Goal: Task Accomplishment & Management: Complete application form

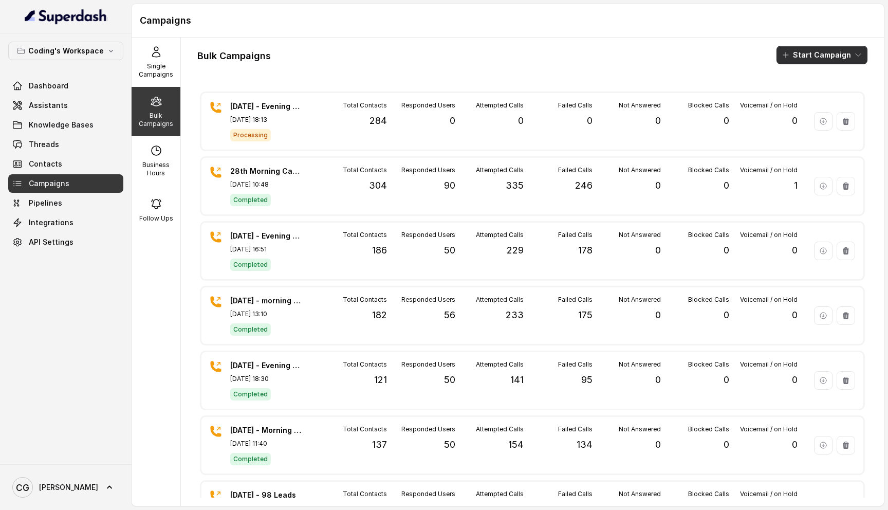
click at [846, 58] on button "Start Campaign" at bounding box center [821, 55] width 91 height 18
click at [826, 91] on div "Call" at bounding box center [808, 95] width 50 height 10
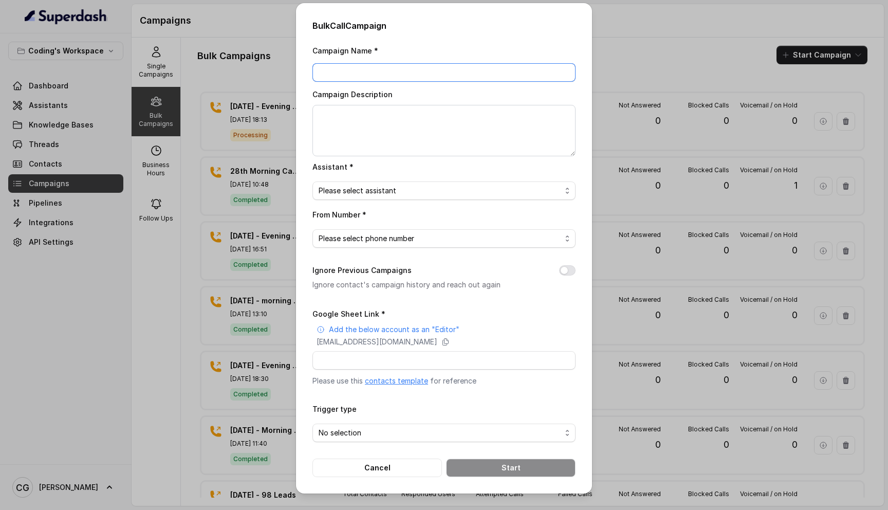
click at [401, 76] on input "Campaign Name *" at bounding box center [443, 72] width 263 height 18
drag, startPoint x: 419, startPoint y: 73, endPoint x: 314, endPoint y: 74, distance: 104.8
click at [314, 74] on input "test campaign - 2 Leads" at bounding box center [443, 72] width 263 height 18
type input "test campaign - 2 Leads"
click at [361, 117] on textarea "Campaign Description" at bounding box center [443, 130] width 263 height 51
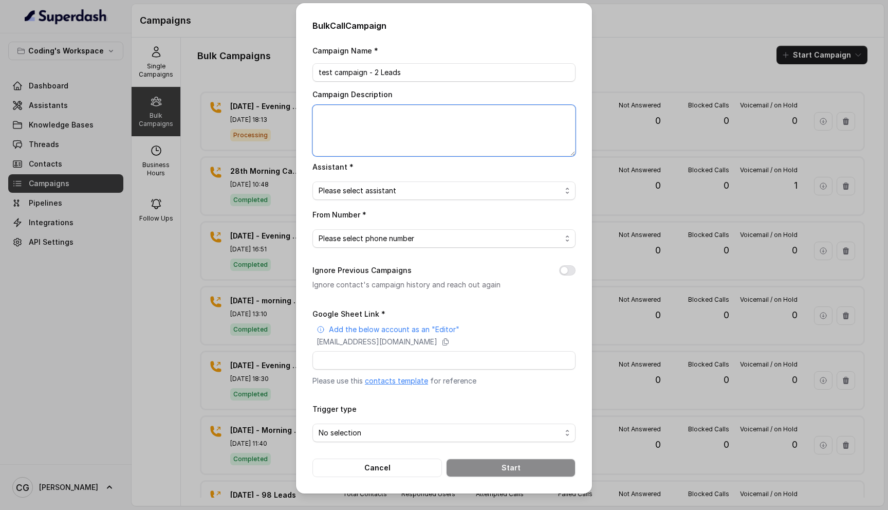
paste textarea "test campaign - 2 Leads"
type textarea "test campaign - 2 Leads"
click at [401, 190] on span "Please select assistant" at bounding box center [440, 190] width 243 height 12
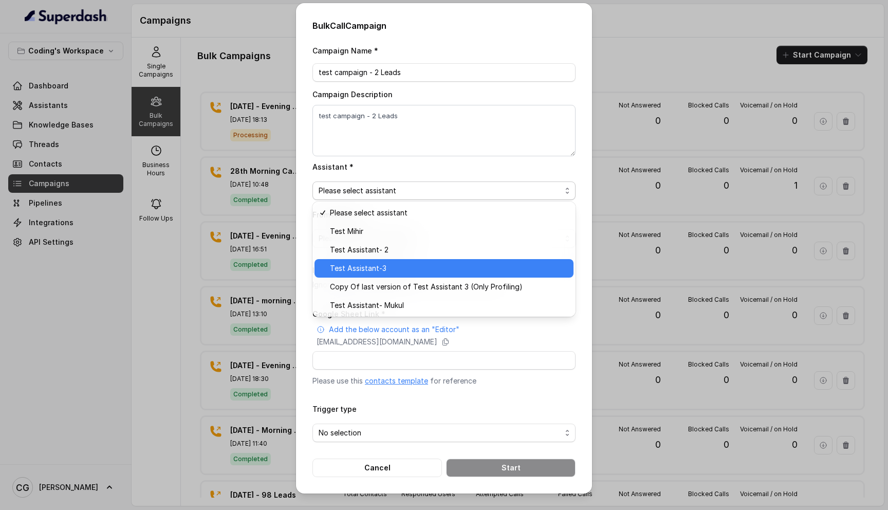
click at [382, 270] on span "Test Assistant-3" at bounding box center [448, 268] width 237 height 12
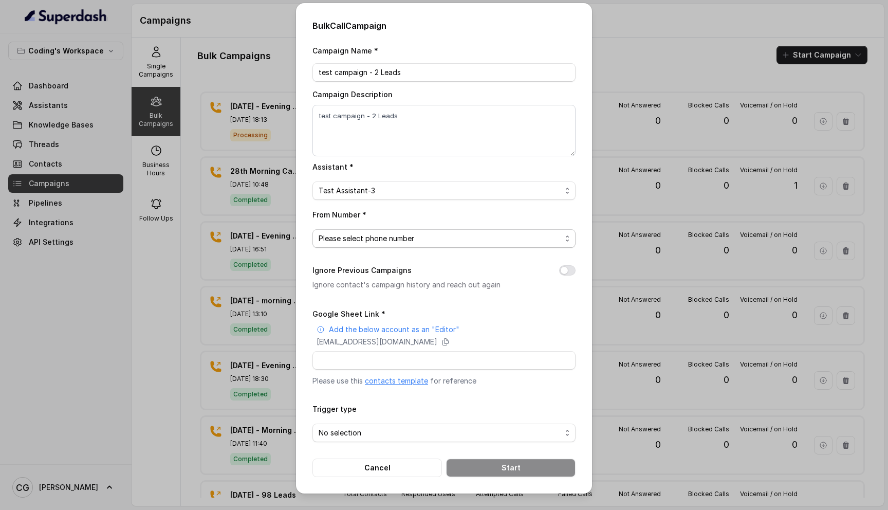
click at [426, 241] on span "Please select phone number" at bounding box center [440, 238] width 243 height 12
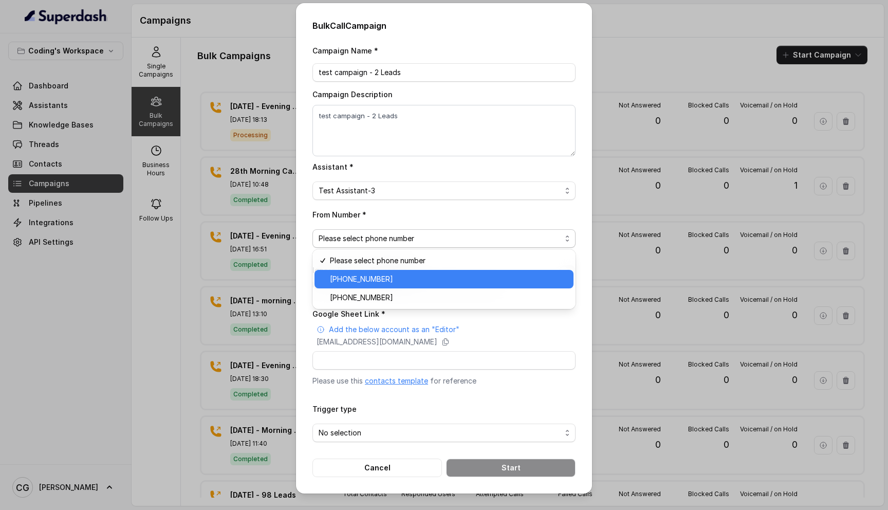
click at [405, 280] on span "[PHONE_NUMBER]" at bounding box center [448, 279] width 237 height 12
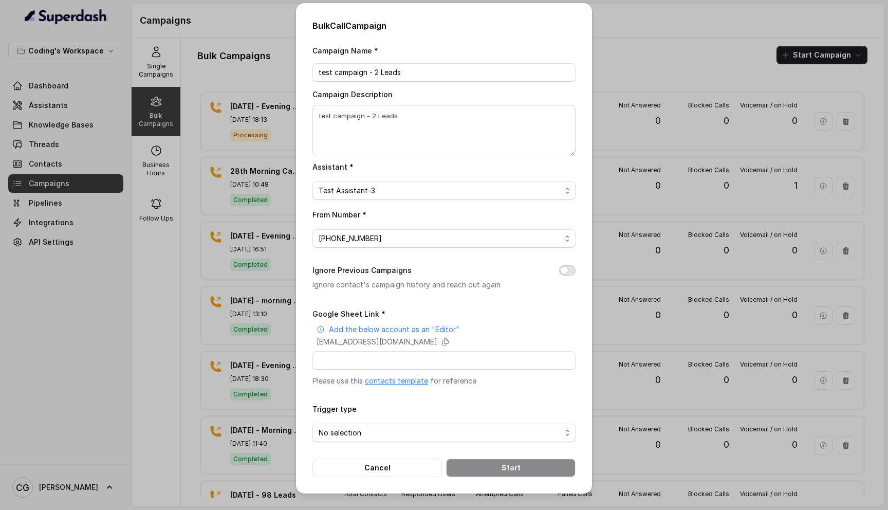
click at [567, 270] on button "Ignore Previous Campaigns" at bounding box center [567, 270] width 16 height 10
click at [414, 361] on input "Google Sheet Link *" at bounding box center [443, 360] width 263 height 18
paste input "[URL][DOMAIN_NAME]"
type input "[URL][DOMAIN_NAME]"
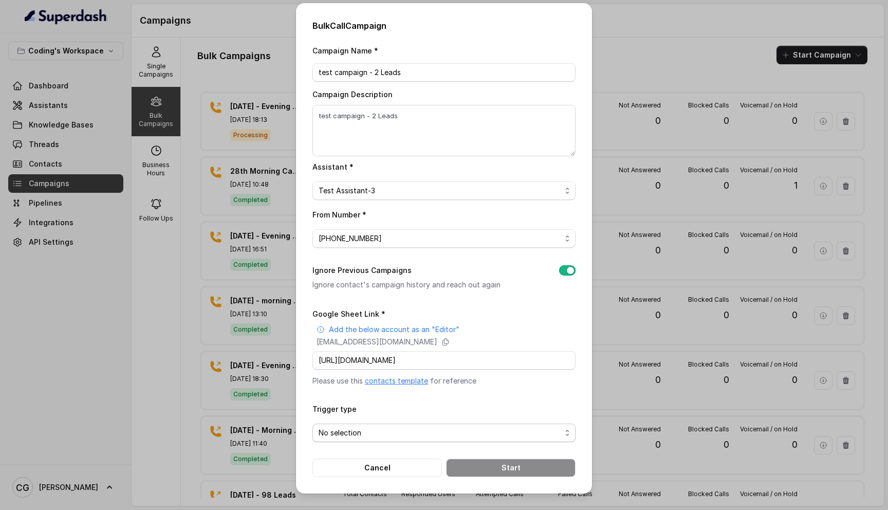
scroll to position [0, 0]
click at [382, 427] on span "No selection" at bounding box center [440, 432] width 243 height 12
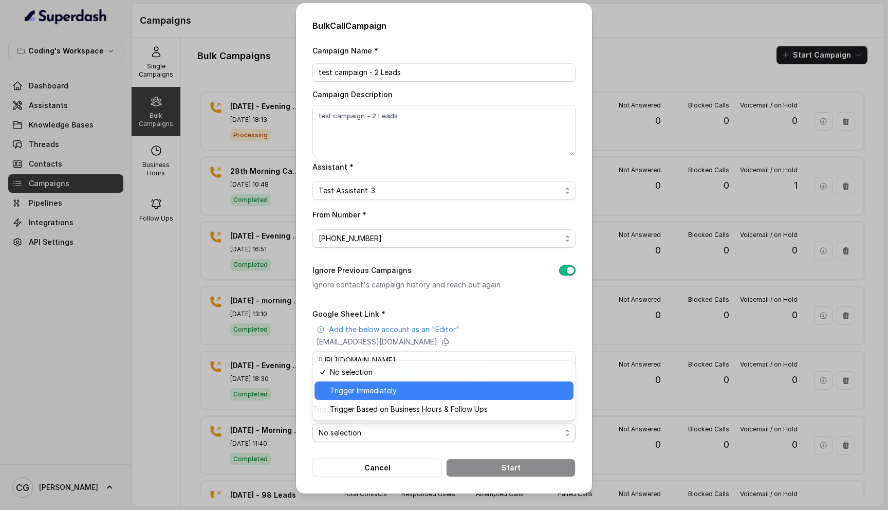
click at [390, 395] on span "Trigger Immediately" at bounding box center [448, 390] width 237 height 12
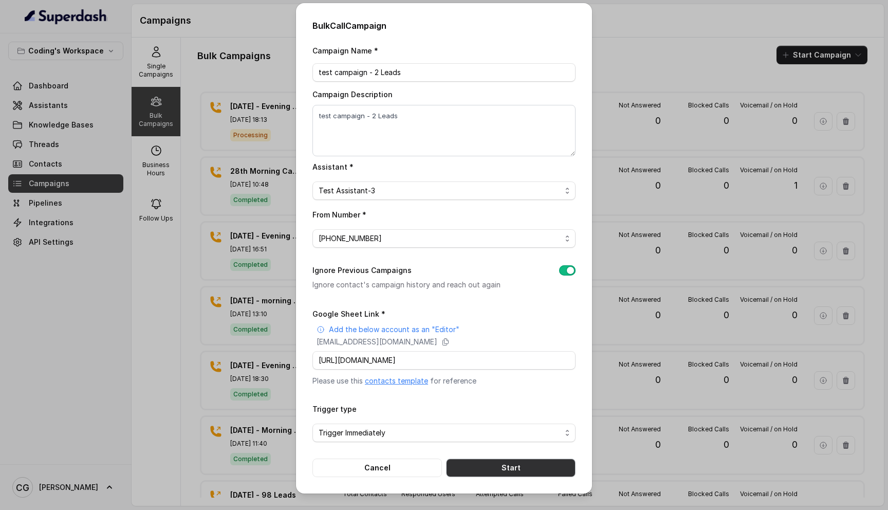
click at [483, 464] on button "Start" at bounding box center [510, 467] width 129 height 18
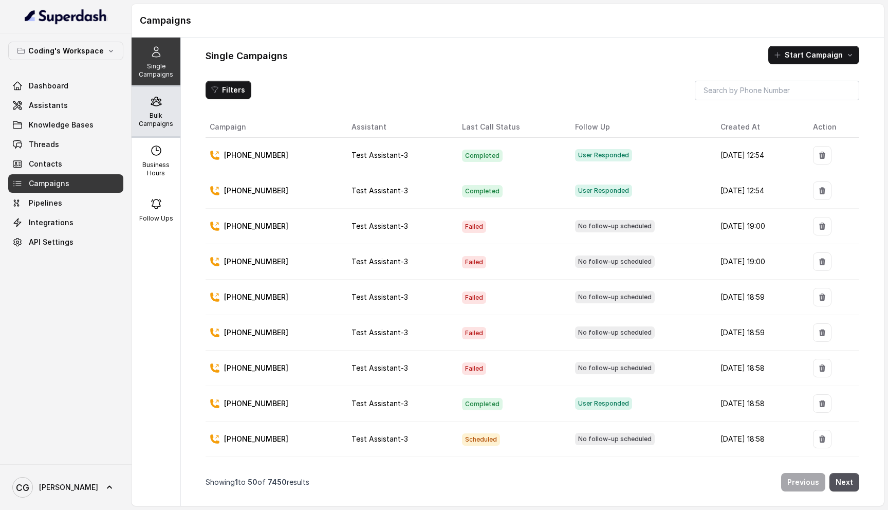
click at [170, 103] on div "Bulk Campaigns" at bounding box center [156, 111] width 49 height 49
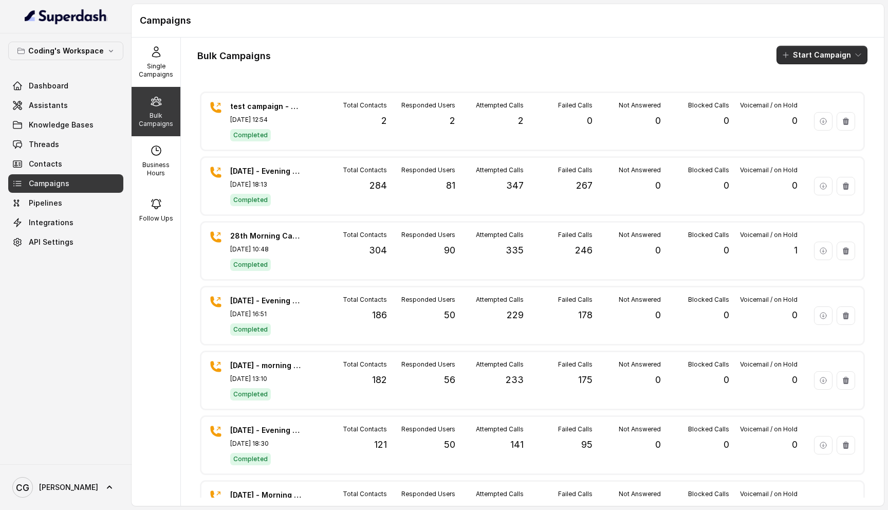
click at [827, 53] on button "Start Campaign" at bounding box center [821, 55] width 91 height 18
click at [801, 95] on p "Call" at bounding box center [803, 95] width 12 height 10
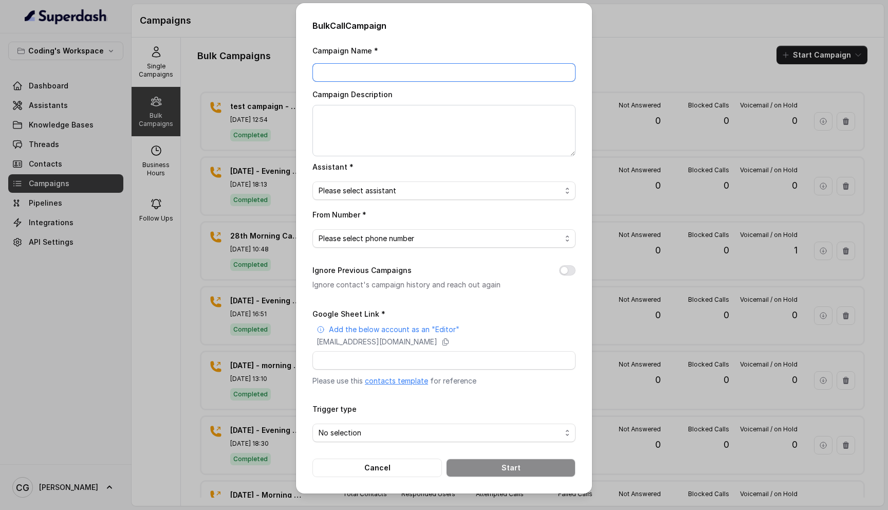
click at [348, 72] on input "Campaign Name *" at bounding box center [443, 72] width 263 height 18
type input "test - 1 leads - Vishwa"
click at [355, 107] on textarea "Campaign Description" at bounding box center [443, 130] width 263 height 51
drag, startPoint x: 417, startPoint y: 68, endPoint x: 409, endPoint y: 72, distance: 8.5
click at [409, 72] on input "test - 1 leads - Vishwa" at bounding box center [443, 72] width 263 height 18
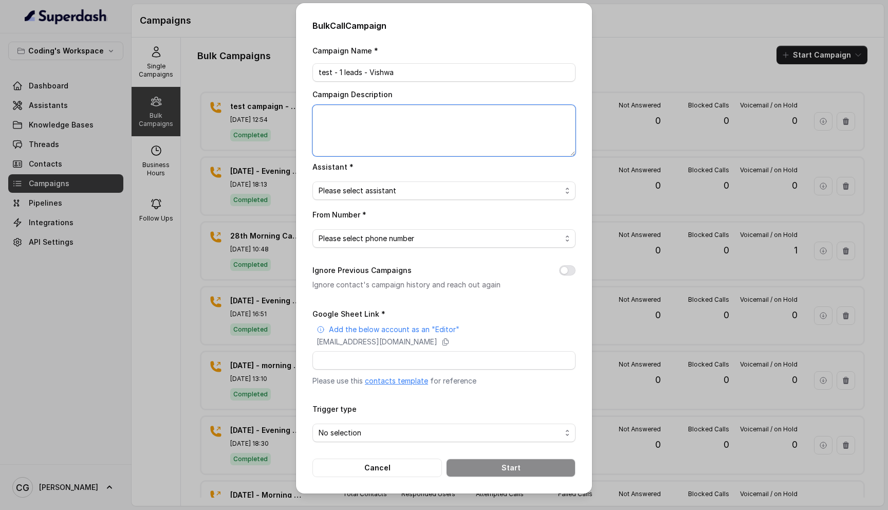
click at [374, 127] on textarea "Campaign Description" at bounding box center [443, 130] width 263 height 51
paste textarea "test - 1 leads - Vishwa"
type textarea "test - 1 leads - Vishwa"
click at [387, 189] on span "Please select assistant" at bounding box center [440, 190] width 243 height 12
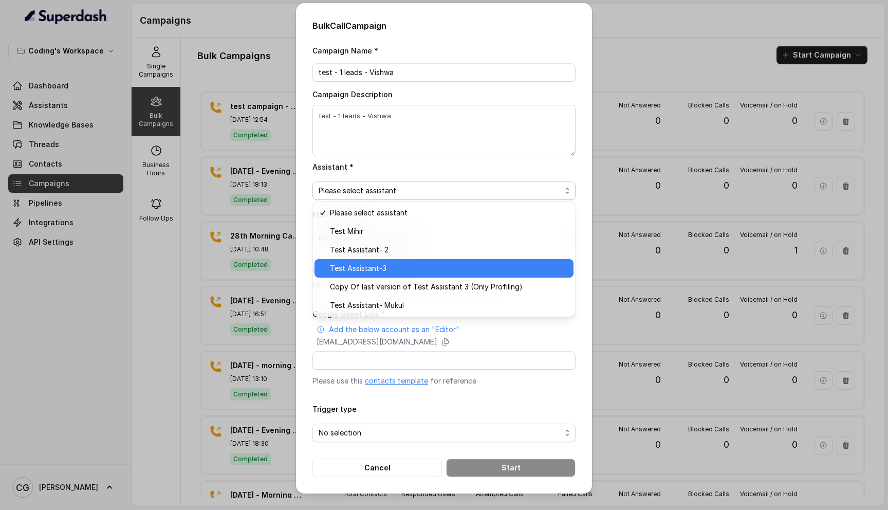
click at [375, 264] on span "Test Assistant-3" at bounding box center [448, 268] width 237 height 12
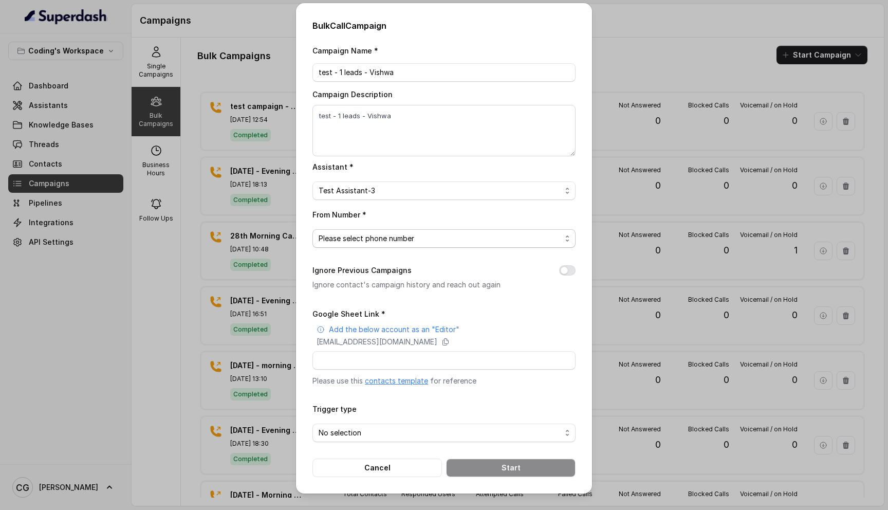
click at [438, 237] on span "Please select phone number" at bounding box center [440, 238] width 243 height 12
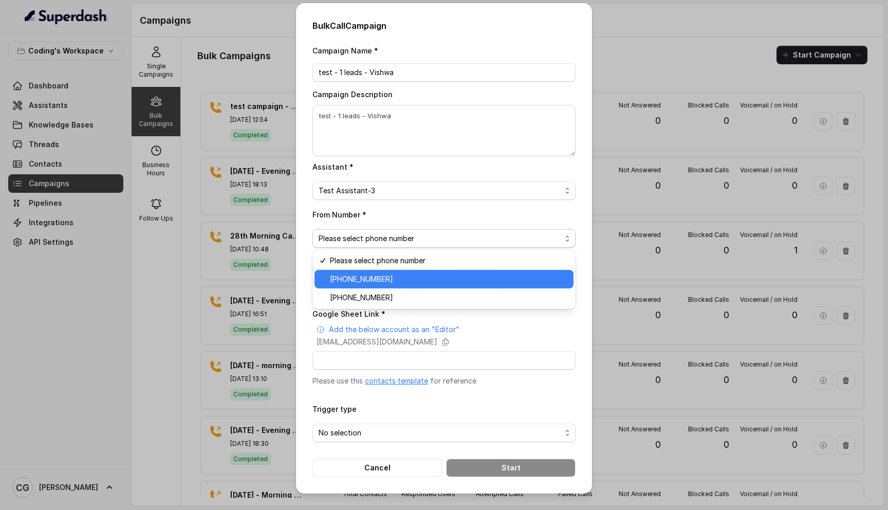
click at [415, 282] on span "[PHONE_NUMBER]" at bounding box center [448, 279] width 237 height 12
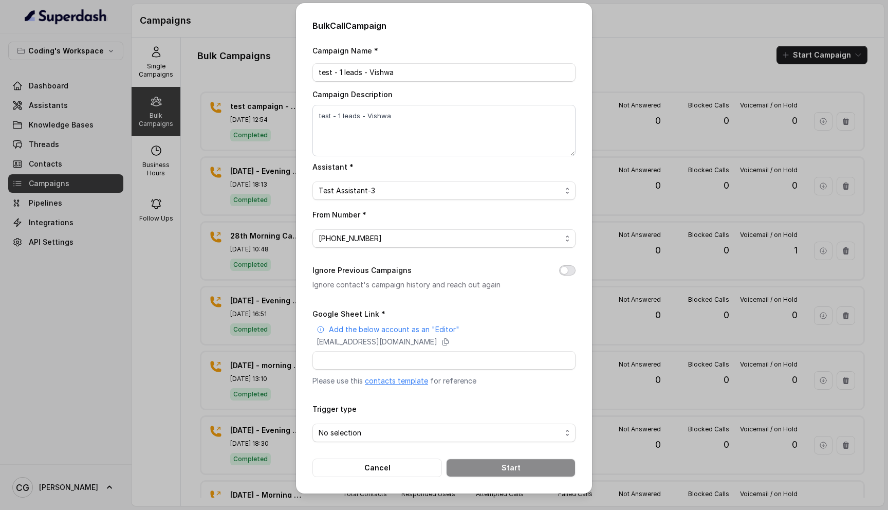
click at [570, 268] on button "Ignore Previous Campaigns" at bounding box center [567, 270] width 16 height 10
click at [378, 358] on input "Google Sheet Link *" at bounding box center [443, 360] width 263 height 18
paste input "[URL][DOMAIN_NAME]"
type input "[URL][DOMAIN_NAME]"
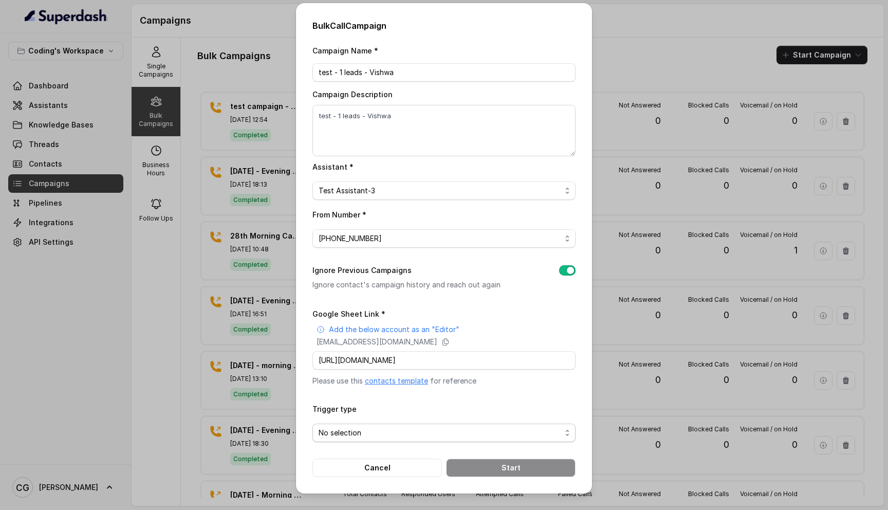
click at [353, 431] on span "No selection" at bounding box center [440, 432] width 243 height 12
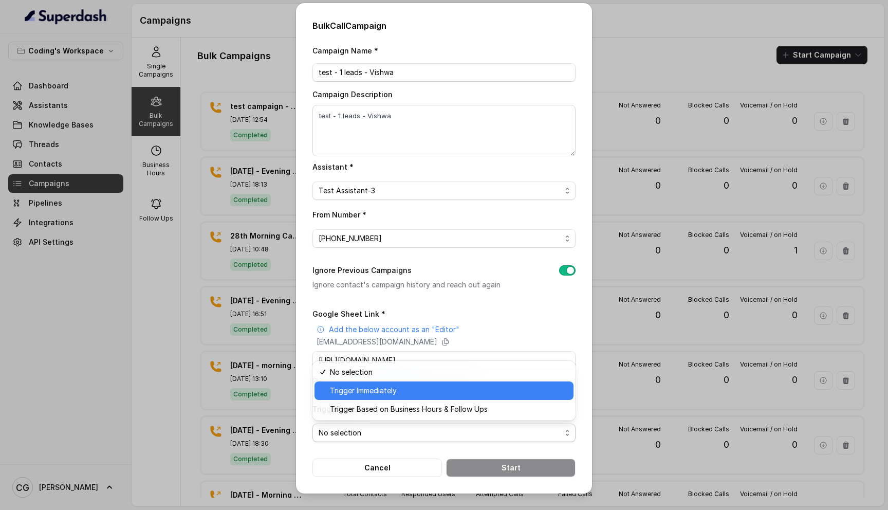
click at [426, 392] on span "Trigger Immediately" at bounding box center [448, 390] width 237 height 12
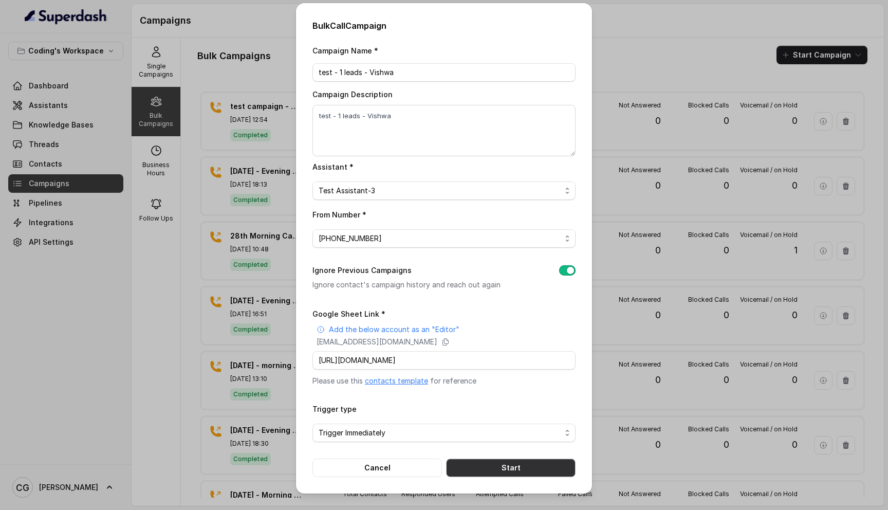
click at [499, 459] on button "Start" at bounding box center [510, 467] width 129 height 18
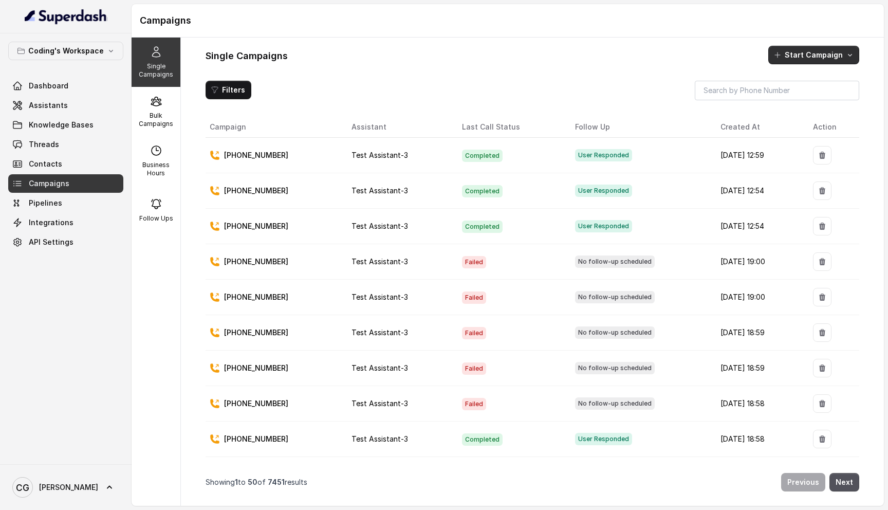
click at [791, 53] on button "Start Campaign" at bounding box center [813, 55] width 91 height 18
click at [145, 113] on div "Single Campaigns Bulk Campaigns Business Hours Follow Ups Single Campaigns Star…" at bounding box center [508, 272] width 752 height 468
click at [166, 110] on div "Bulk Campaigns" at bounding box center [156, 111] width 49 height 49
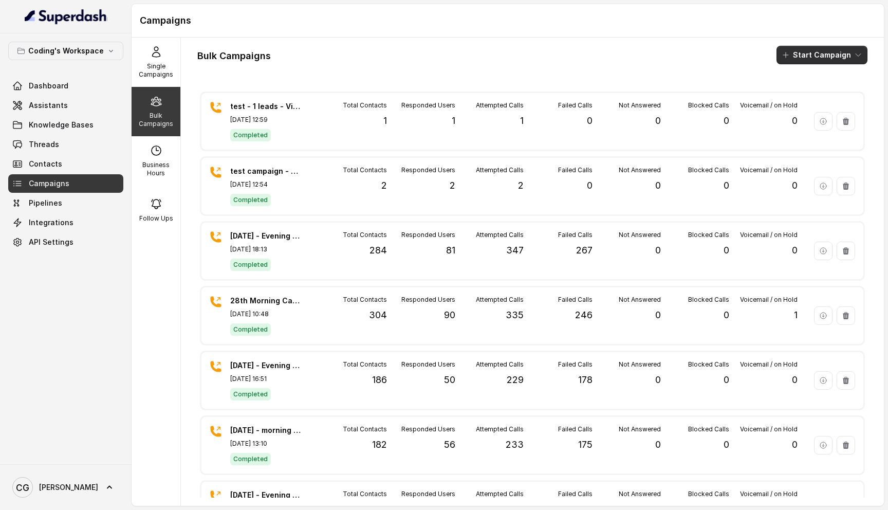
click at [842, 55] on button "Start Campaign" at bounding box center [821, 55] width 91 height 18
click at [822, 94] on div "Call" at bounding box center [808, 95] width 50 height 10
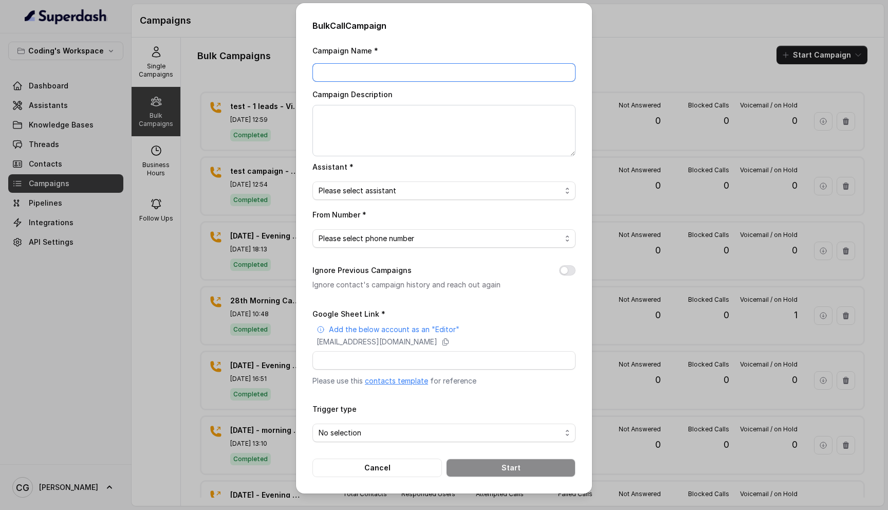
click at [395, 68] on input "Campaign Name *" at bounding box center [443, 72] width 263 height 18
type input "[DATE] - Morning campaign - 359 Leads"
paste textarea "[DATE] - Morning campaign - 359 Leads"
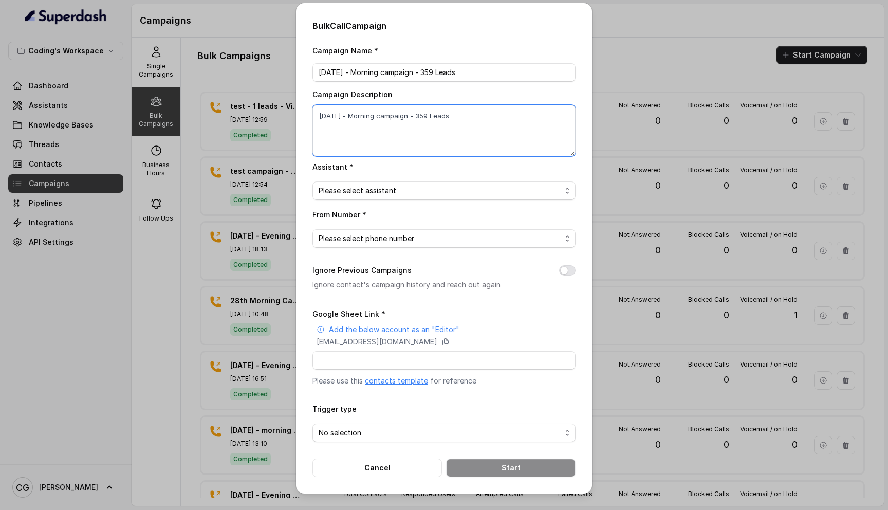
type textarea "[DATE] - Morning campaign - 359 Leads"
click at [443, 185] on span "Please select assistant" at bounding box center [440, 190] width 243 height 12
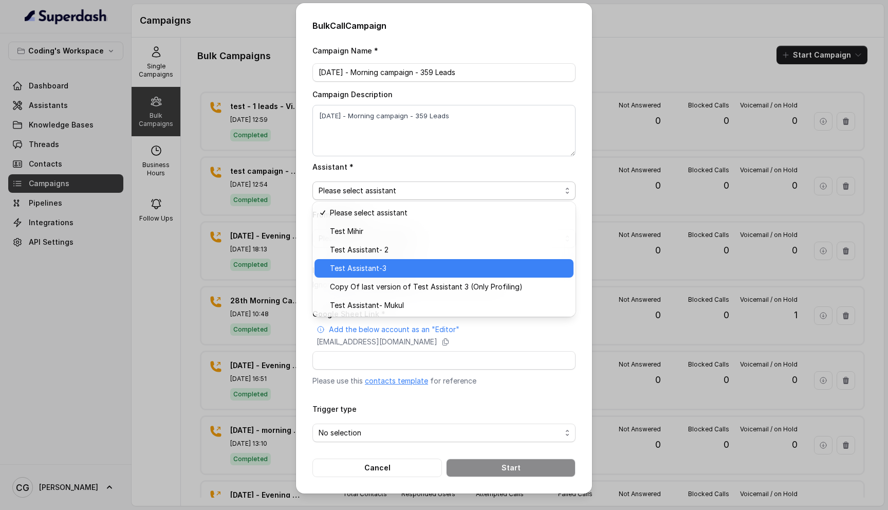
click at [399, 265] on span "Test Assistant-3" at bounding box center [448, 268] width 237 height 12
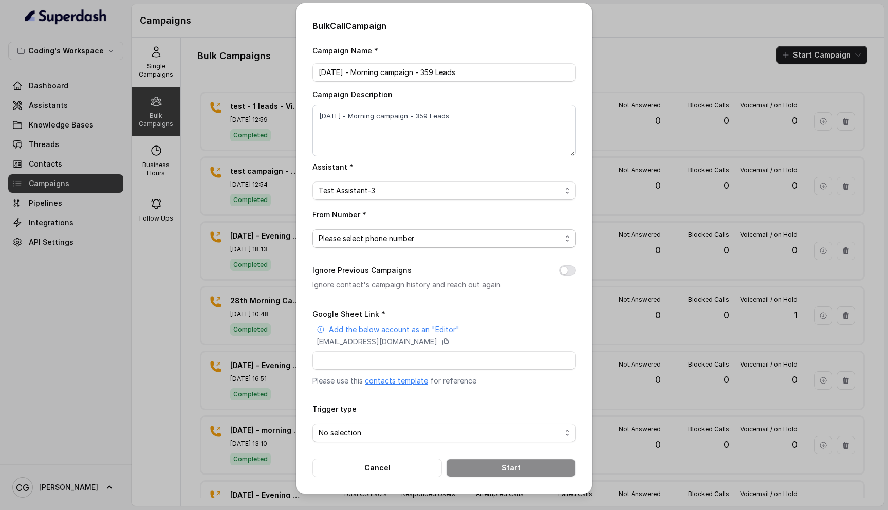
click at [391, 238] on span "Please select phone number" at bounding box center [440, 238] width 243 height 12
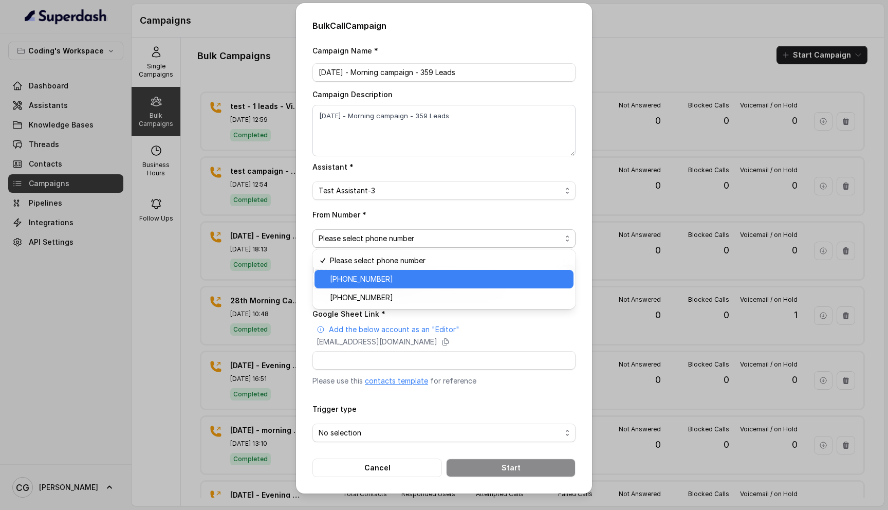
click at [390, 282] on span "[PHONE_NUMBER]" at bounding box center [448, 279] width 237 height 12
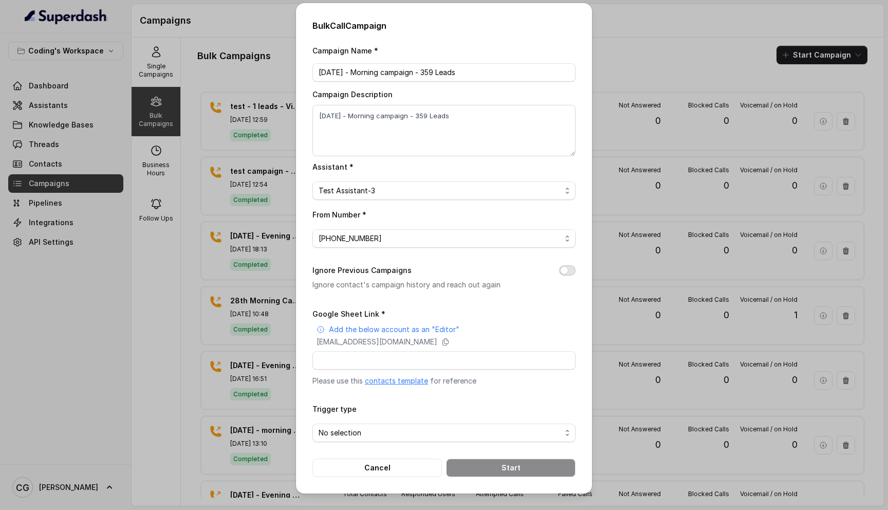
click at [561, 272] on button "Ignore Previous Campaigns" at bounding box center [567, 270] width 16 height 10
click at [397, 359] on input "Google Sheet Link *" at bounding box center [443, 360] width 263 height 18
paste input "[URL][DOMAIN_NAME]"
type input "[URL][DOMAIN_NAME]"
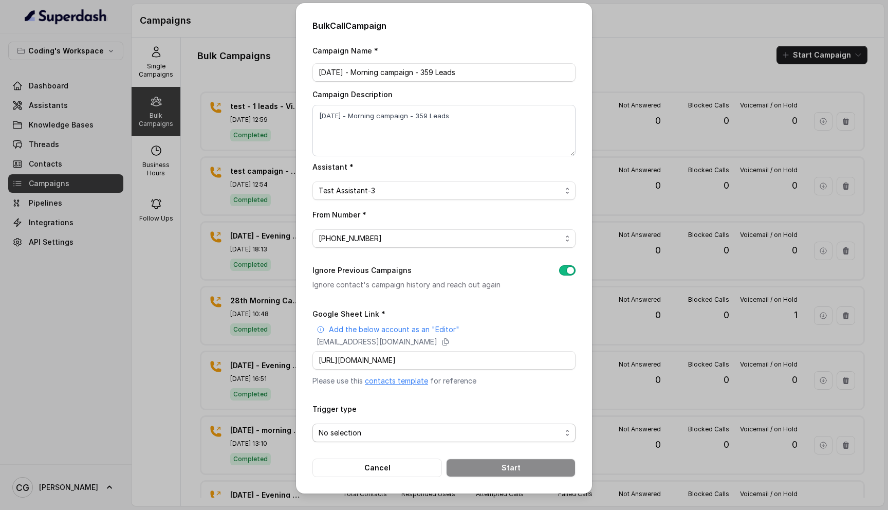
scroll to position [0, 0]
click at [365, 432] on span "No selection" at bounding box center [440, 432] width 243 height 12
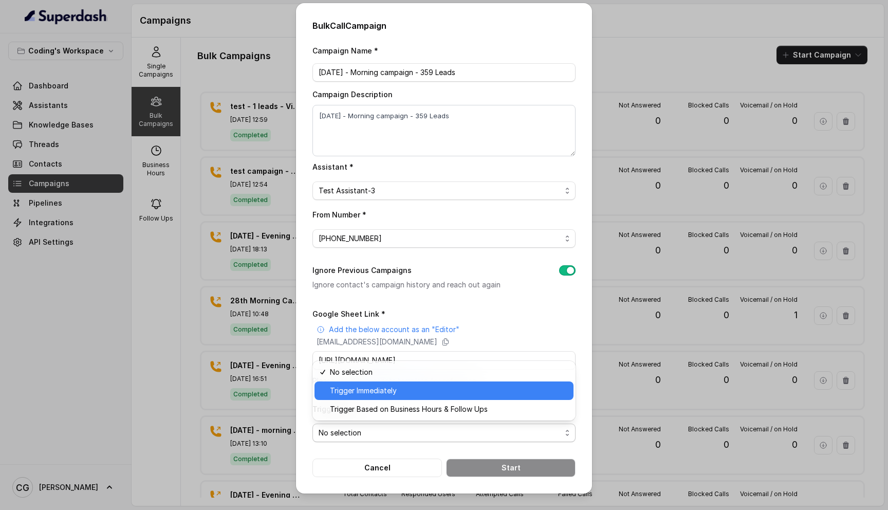
click at [427, 388] on span "Trigger Immediately" at bounding box center [448, 390] width 237 height 12
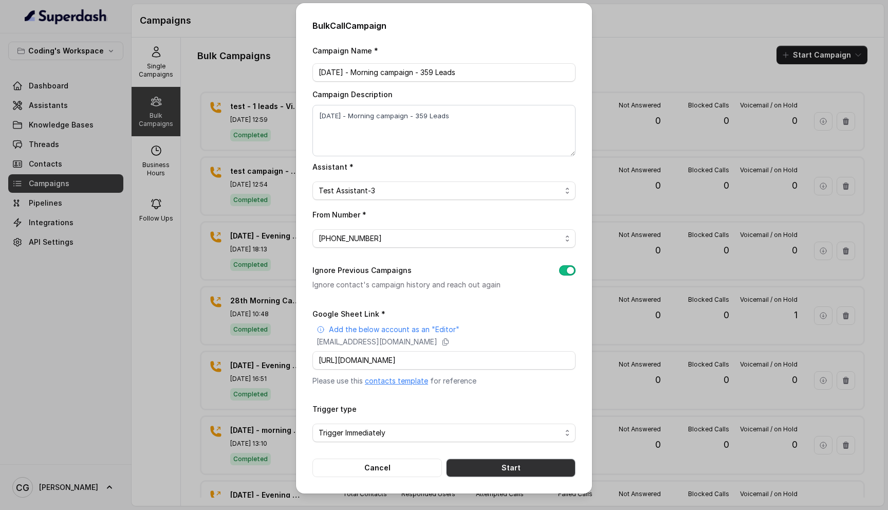
click at [511, 466] on button "Start" at bounding box center [510, 467] width 129 height 18
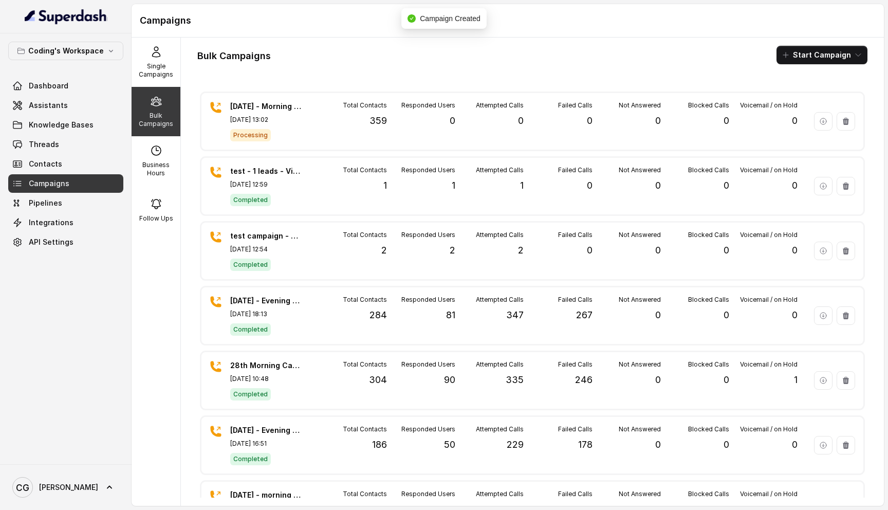
click at [606, 47] on div "Bulk Campaigns Start Campaign" at bounding box center [532, 55] width 670 height 18
click at [136, 290] on div "Single Campaigns Bulk Campaigns Business Hours Follow Ups" at bounding box center [156, 272] width 49 height 468
click at [475, 157] on div "[DATE] - Morning campaign - 359 Leads [DATE] 13:02 Processing Total Contacts 35…" at bounding box center [532, 293] width 670 height 408
